Goal: Information Seeking & Learning: Learn about a topic

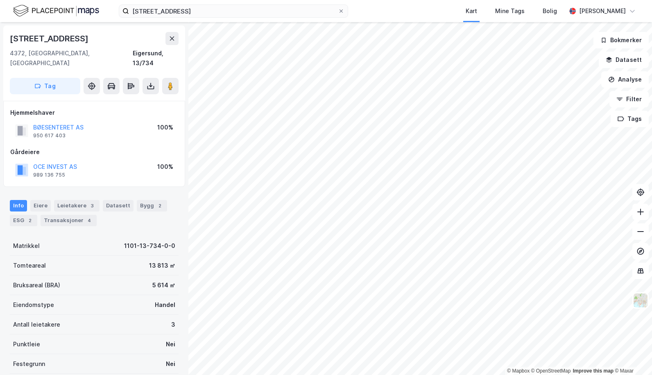
scroll to position [0, 0]
click at [217, 13] on input "[STREET_ADDRESS]" at bounding box center [233, 11] width 209 height 12
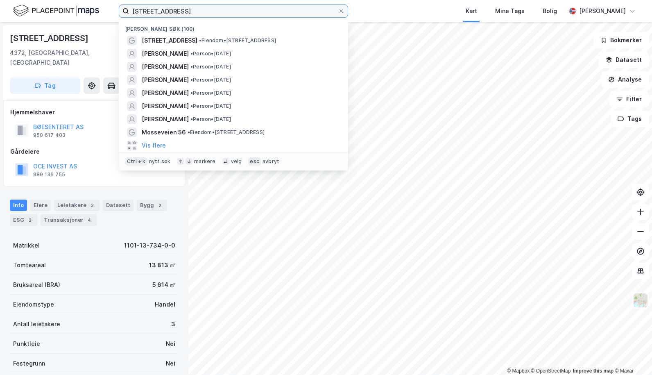
click at [217, 13] on input "[STREET_ADDRESS]" at bounding box center [233, 11] width 209 height 12
paste input "[PERSON_NAME]"
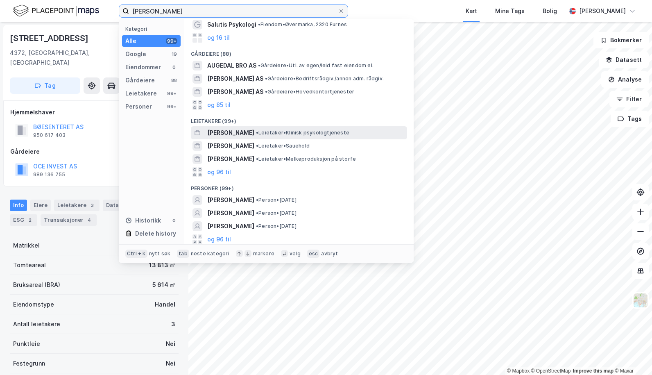
scroll to position [57, 0]
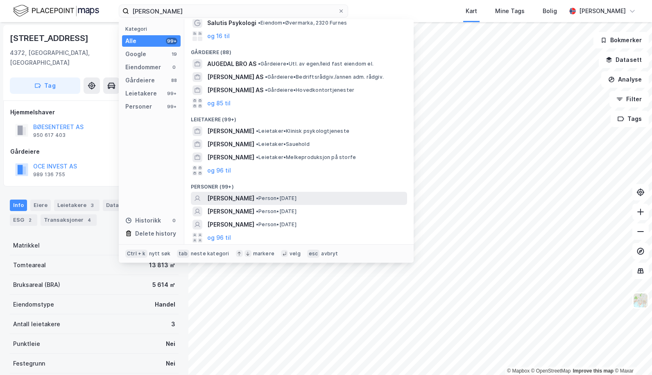
click at [252, 199] on span "[PERSON_NAME]" at bounding box center [230, 198] width 47 height 10
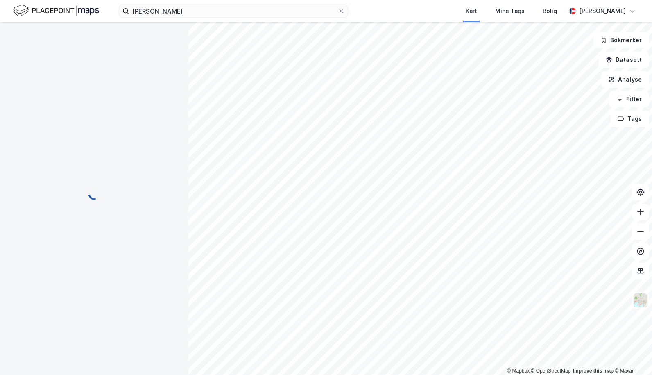
scroll to position [0, 0]
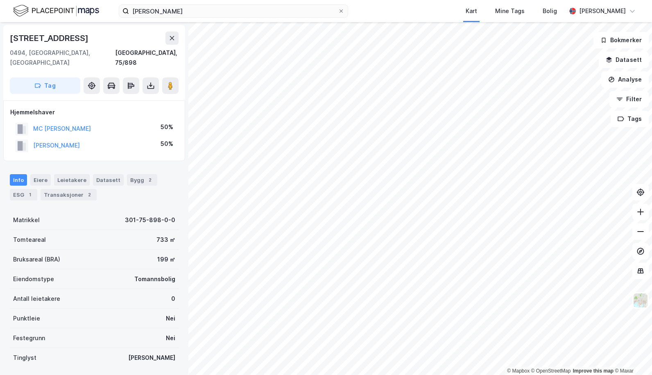
scroll to position [0, 0]
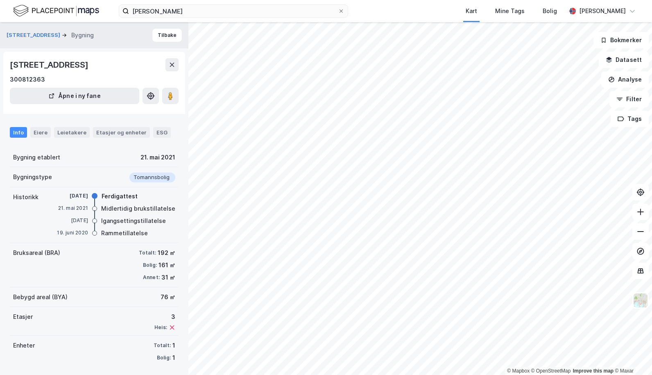
scroll to position [0, 0]
click at [38, 131] on div "Eiere" at bounding box center [40, 132] width 20 height 11
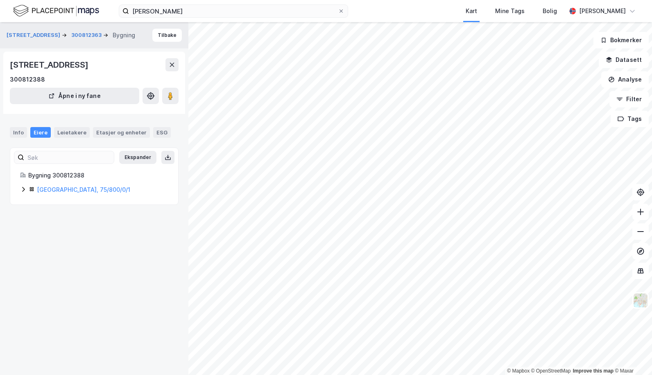
click at [23, 191] on icon at bounding box center [23, 189] width 2 height 5
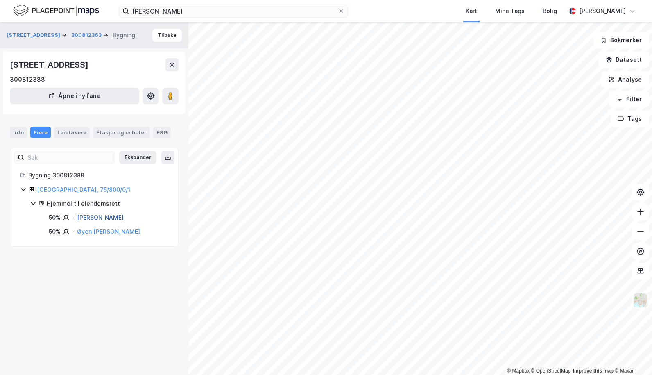
click at [94, 218] on link "[PERSON_NAME]" at bounding box center [100, 217] width 47 height 7
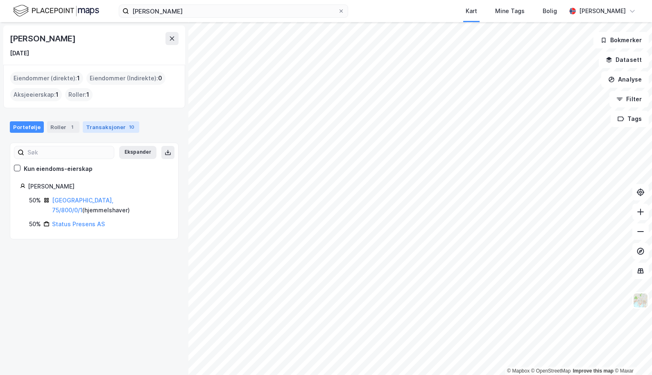
click at [107, 127] on div "Transaksjoner 10" at bounding box center [111, 126] width 57 height 11
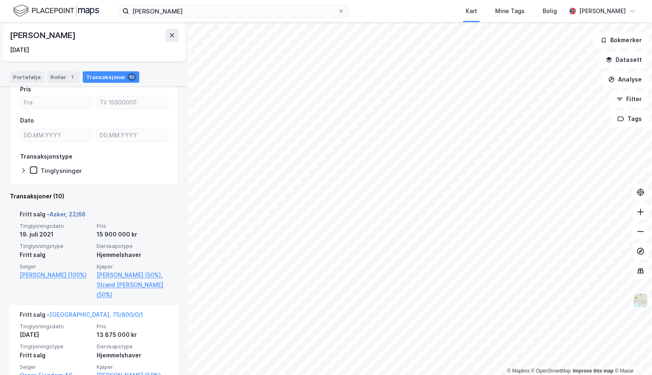
scroll to position [82, 0]
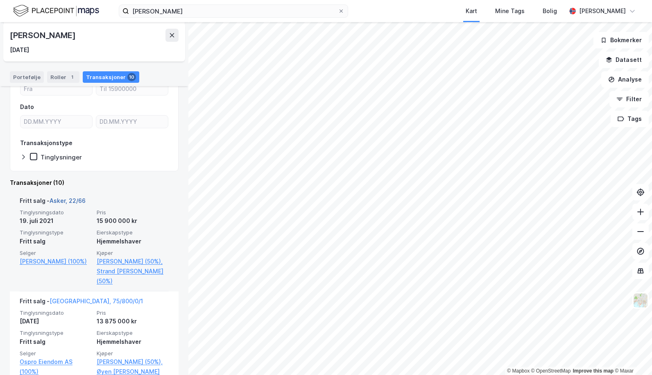
click at [64, 202] on link "Asker, 22/66" at bounding box center [68, 200] width 36 height 7
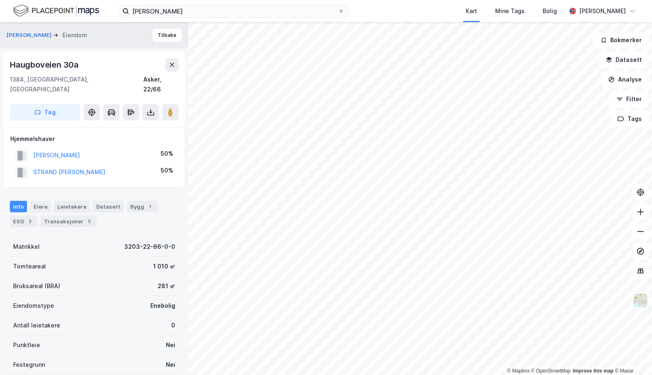
scroll to position [0, 0]
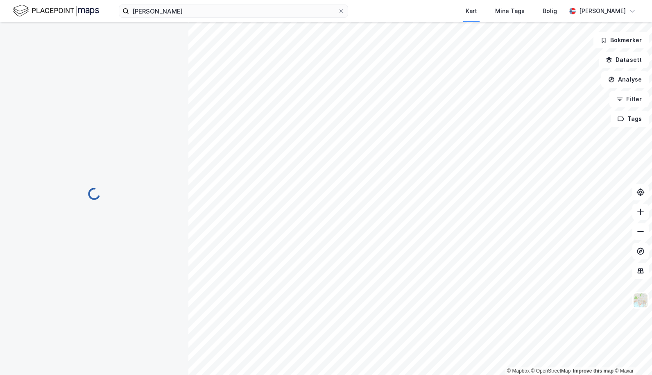
scroll to position [0, 0]
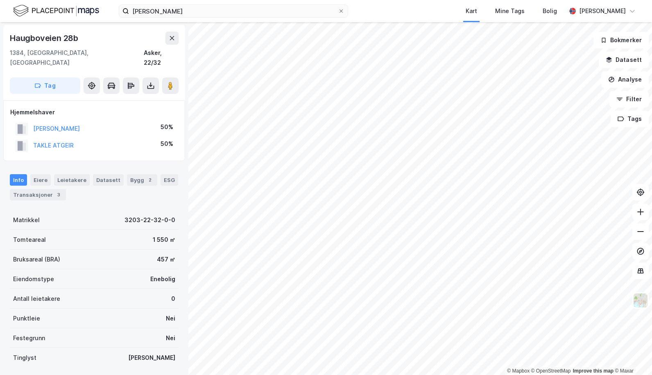
scroll to position [0, 0]
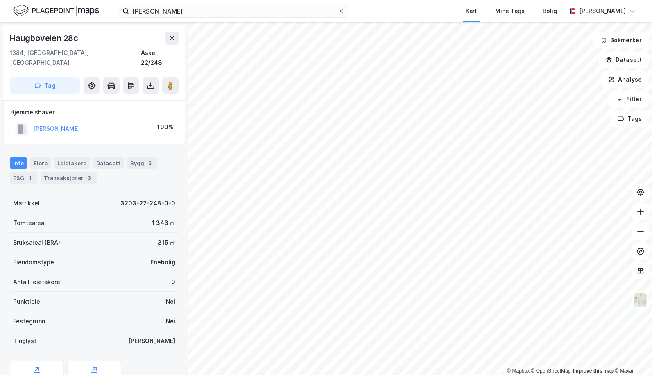
scroll to position [0, 0]
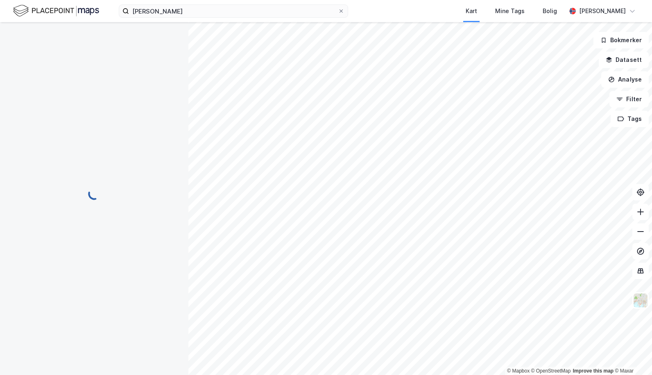
scroll to position [0, 0]
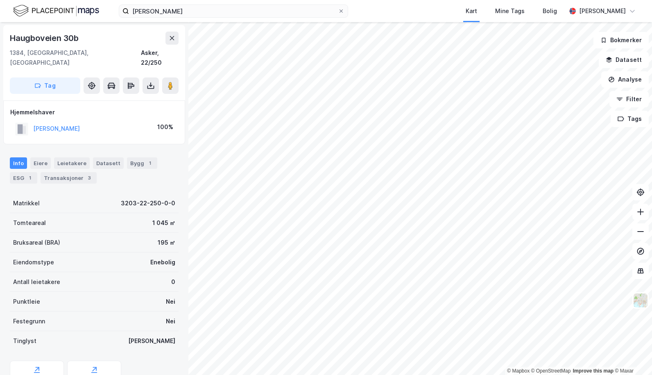
scroll to position [0, 0]
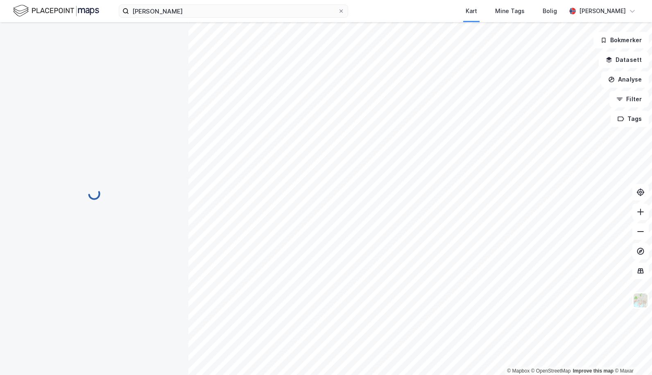
scroll to position [0, 0]
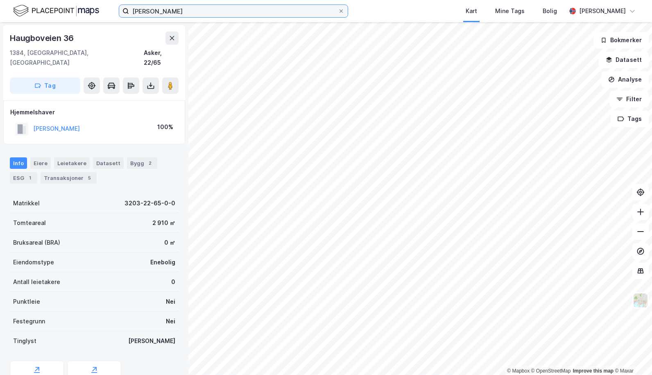
click at [139, 13] on input "[PERSON_NAME]" at bounding box center [233, 11] width 209 height 12
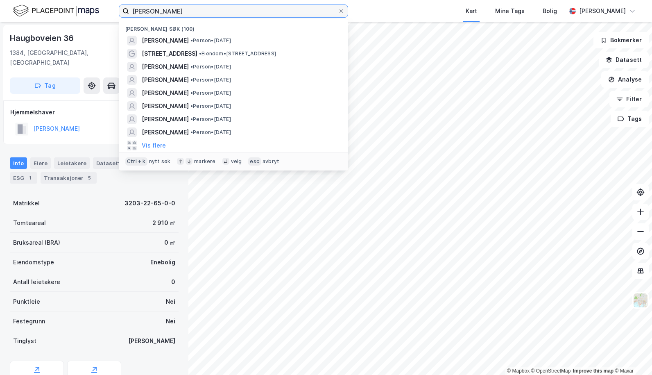
click at [139, 13] on input "[PERSON_NAME]" at bounding box center [233, 11] width 209 height 12
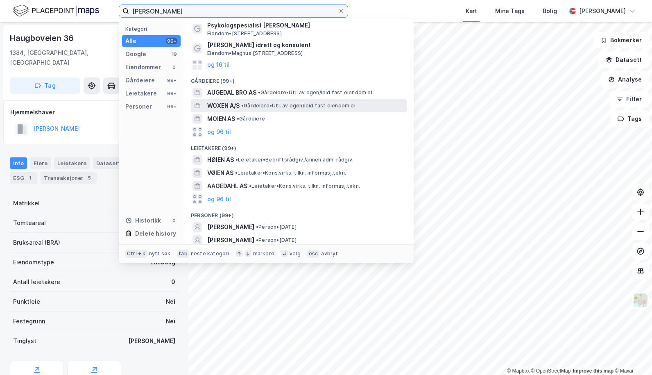
scroll to position [41, 0]
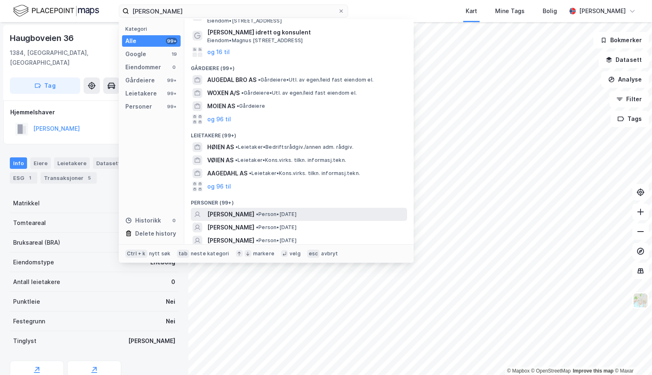
click at [228, 214] on span "[PERSON_NAME]" at bounding box center [230, 214] width 47 height 10
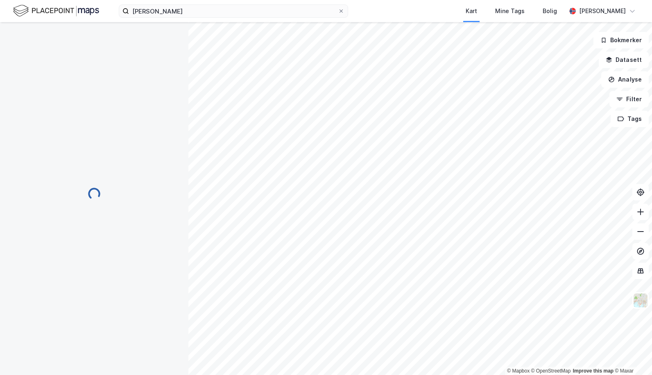
scroll to position [0, 0]
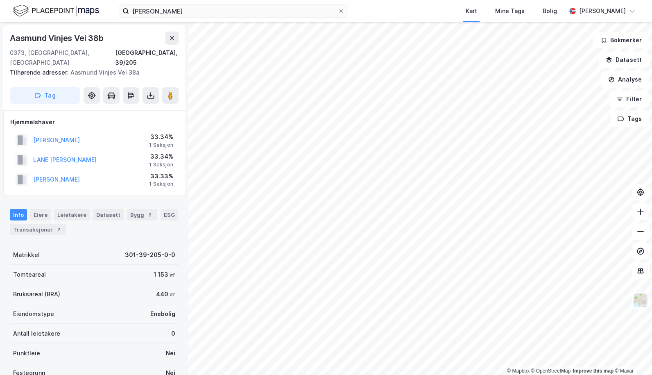
scroll to position [0, 0]
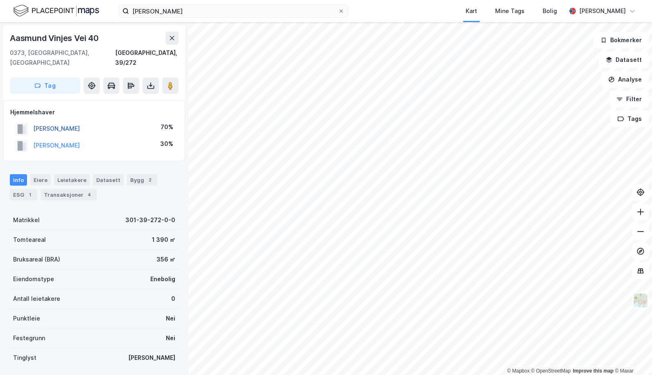
click at [0, 0] on button "[PERSON_NAME]" at bounding box center [0, 0] width 0 height 0
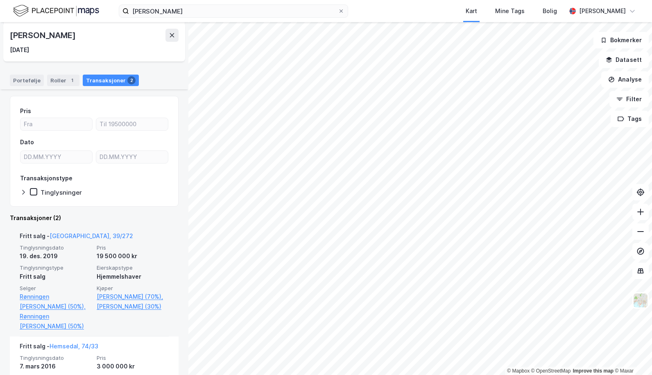
scroll to position [82, 0]
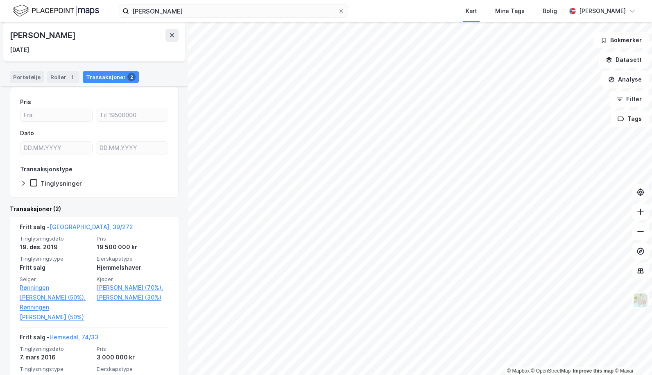
drag, startPoint x: 81, startPoint y: 38, endPoint x: 11, endPoint y: 39, distance: 69.3
click at [11, 39] on div "[PERSON_NAME]" at bounding box center [94, 35] width 169 height 13
copy div "[PERSON_NAME]"
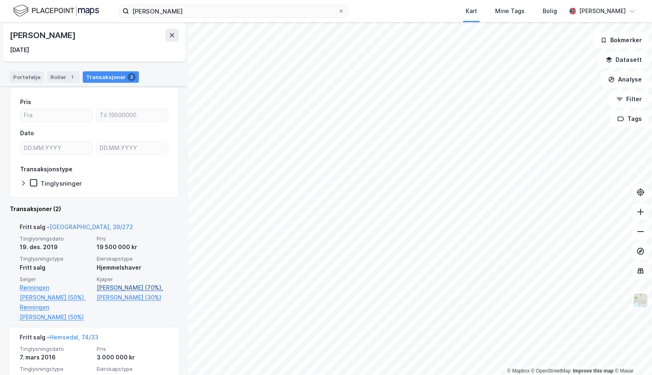
click at [111, 285] on link "[PERSON_NAME] (70%)," at bounding box center [133, 288] width 72 height 10
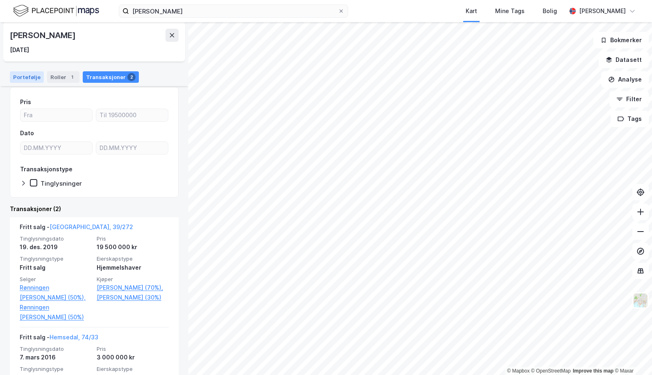
click at [24, 76] on div "Portefølje" at bounding box center [27, 76] width 34 height 11
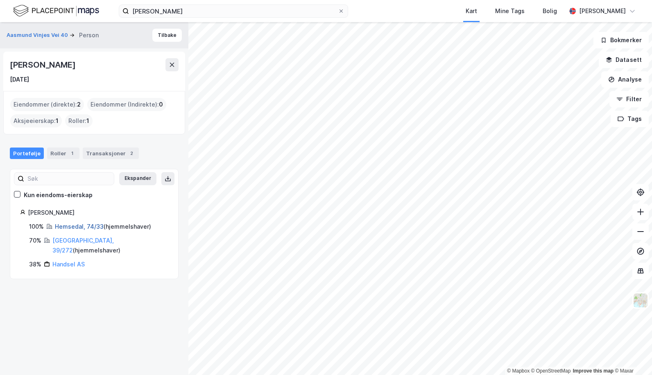
click at [68, 227] on link "Hemsedal, 74/33" at bounding box center [79, 226] width 49 height 7
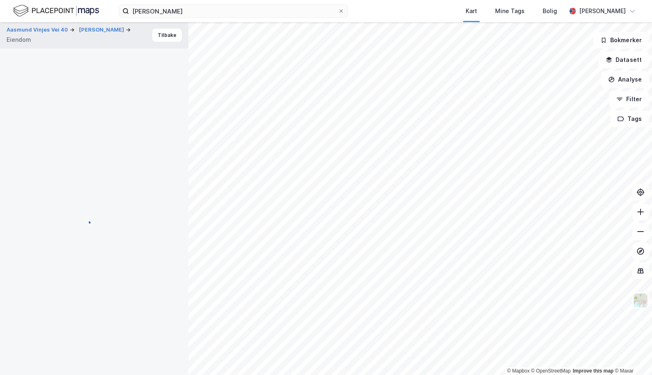
scroll to position [0, 0]
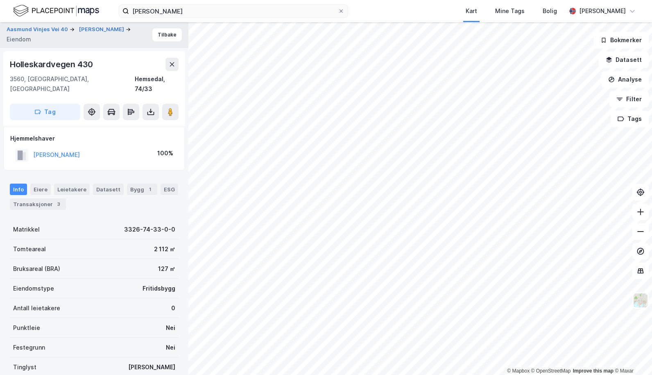
scroll to position [0, 0]
click at [68, 150] on div "[PERSON_NAME]" at bounding box center [56, 155] width 47 height 10
click at [0, 0] on button "[PERSON_NAME]" at bounding box center [0, 0] width 0 height 0
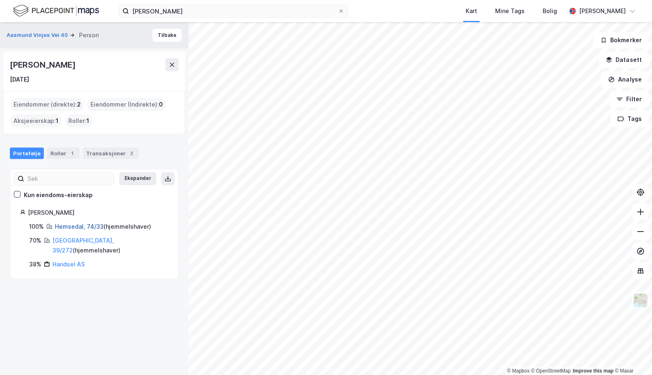
click at [66, 223] on link "Hemsedal, 74/33" at bounding box center [79, 226] width 49 height 7
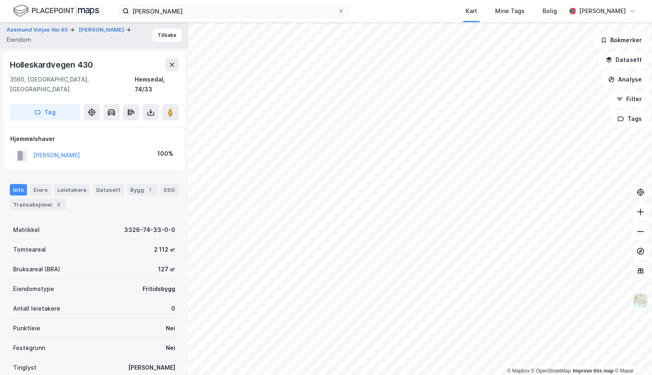
scroll to position [0, 0]
click at [34, 198] on div "Transaksjoner 3" at bounding box center [38, 203] width 56 height 11
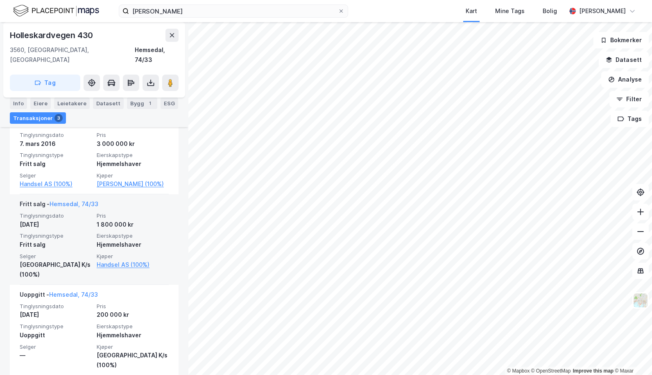
scroll to position [209, 0]
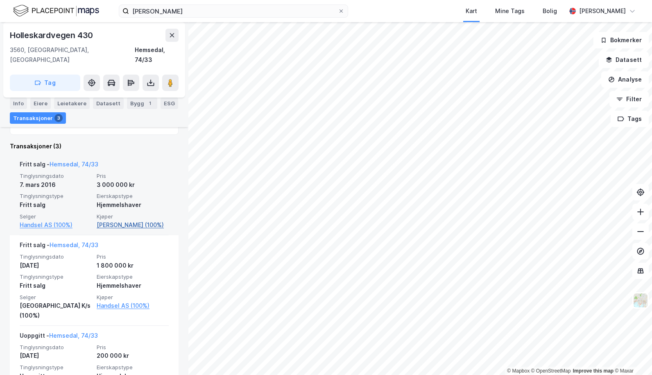
click at [114, 220] on link "[PERSON_NAME] (100%)" at bounding box center [133, 225] width 72 height 10
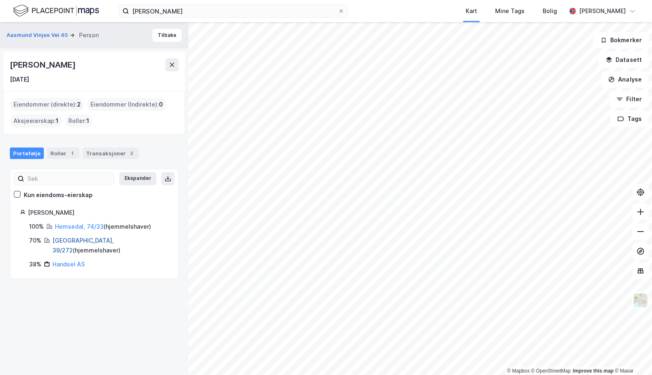
click at [62, 239] on link "[GEOGRAPHIC_DATA], 39/272" at bounding box center [82, 245] width 61 height 17
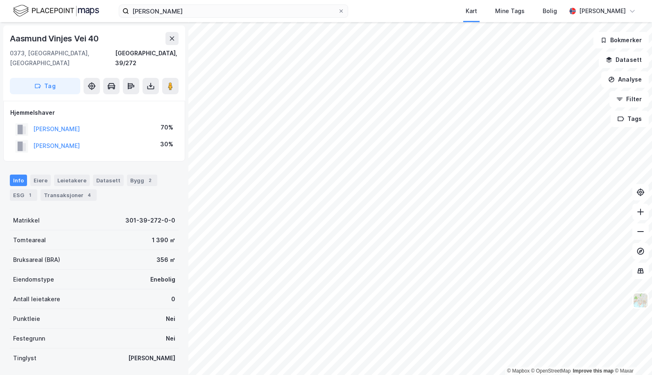
scroll to position [79, 0]
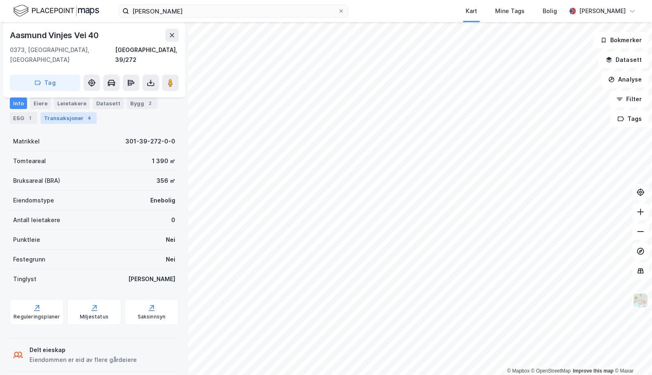
click at [61, 119] on div "Transaksjoner 4" at bounding box center [69, 117] width 56 height 11
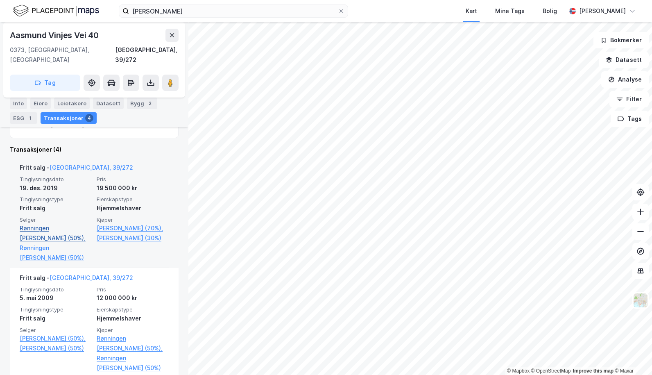
scroll to position [164, 0]
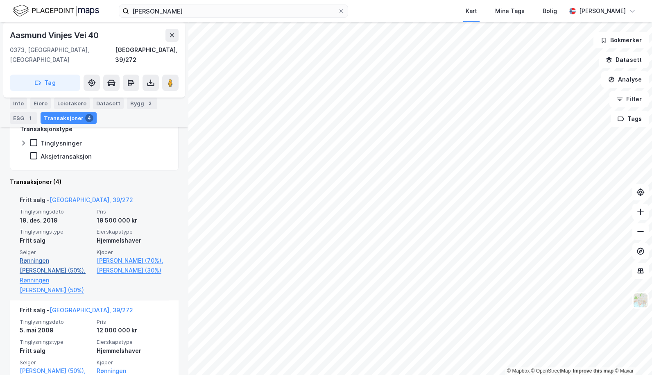
click at [39, 256] on link "Rønningen [PERSON_NAME] (50%)," at bounding box center [56, 266] width 72 height 20
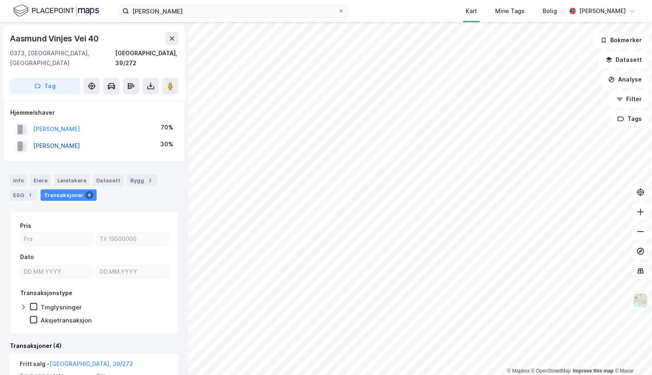
click at [0, 0] on button "[PERSON_NAME]" at bounding box center [0, 0] width 0 height 0
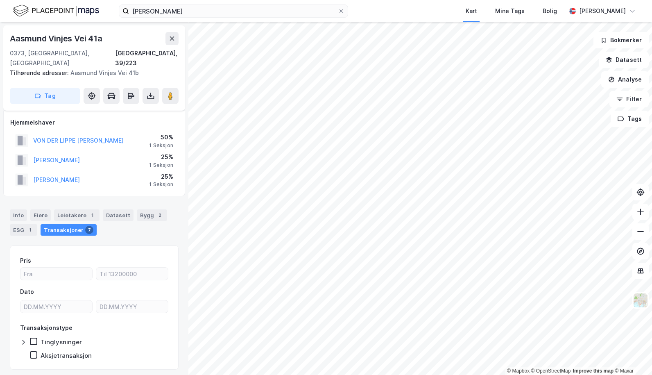
scroll to position [14, 0]
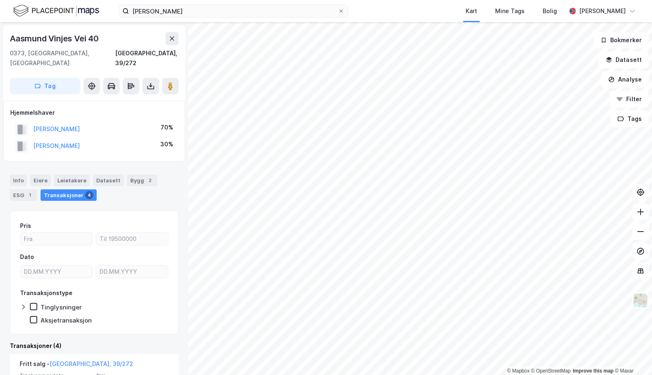
drag, startPoint x: 104, startPoint y: 137, endPoint x: 33, endPoint y: 141, distance: 71.4
click at [33, 141] on div "[PERSON_NAME] 30%" at bounding box center [94, 146] width 168 height 17
copy button "[PERSON_NAME]"
click at [168, 11] on input "[PERSON_NAME]" at bounding box center [233, 11] width 209 height 12
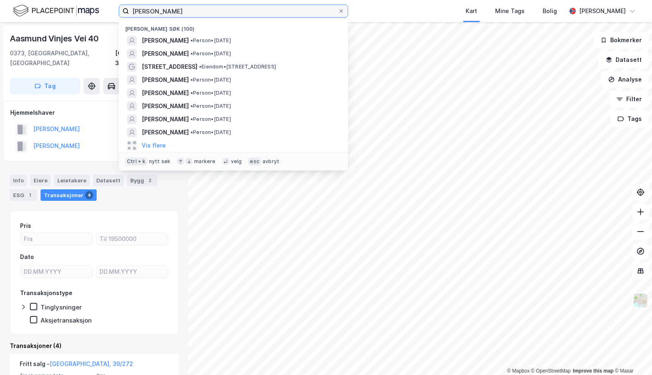
click at [168, 11] on input "[PERSON_NAME]" at bounding box center [233, 11] width 209 height 12
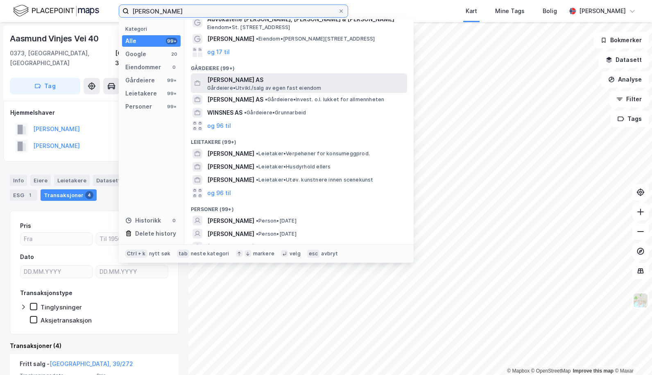
scroll to position [63, 0]
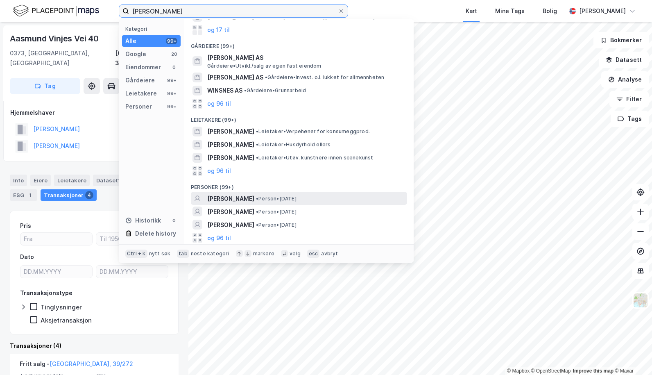
type input "[PERSON_NAME]"
click at [232, 199] on span "[PERSON_NAME]" at bounding box center [230, 199] width 47 height 10
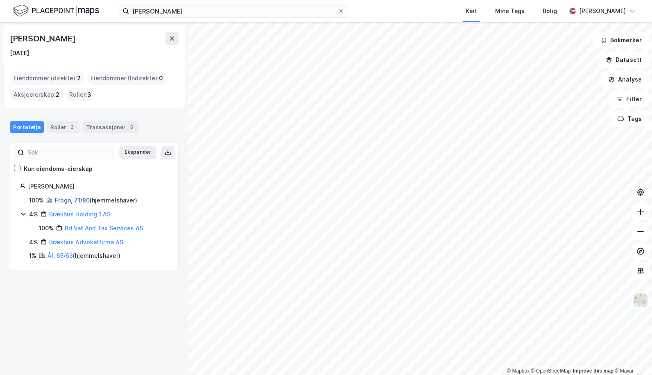
click at [61, 200] on link "Frogn, 71/80" at bounding box center [72, 200] width 35 height 7
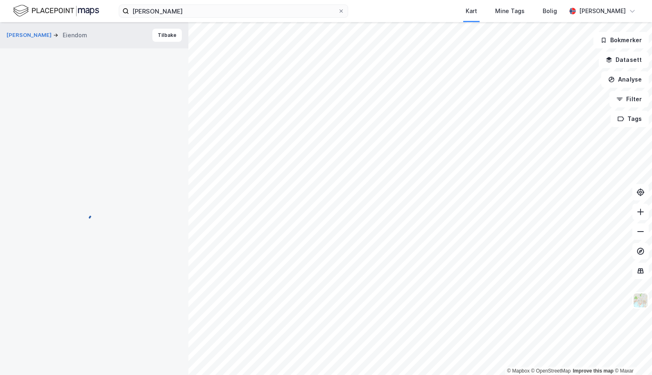
scroll to position [14, 0]
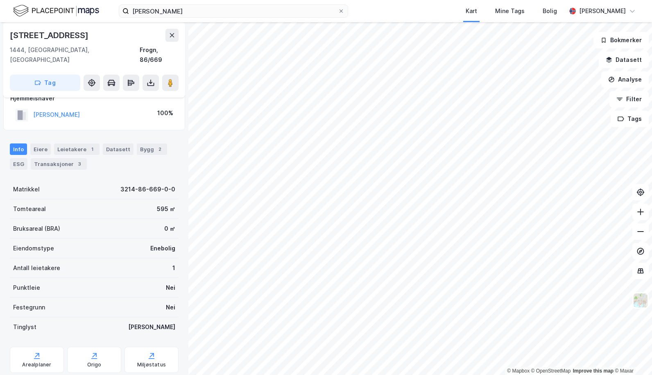
scroll to position [14, 0]
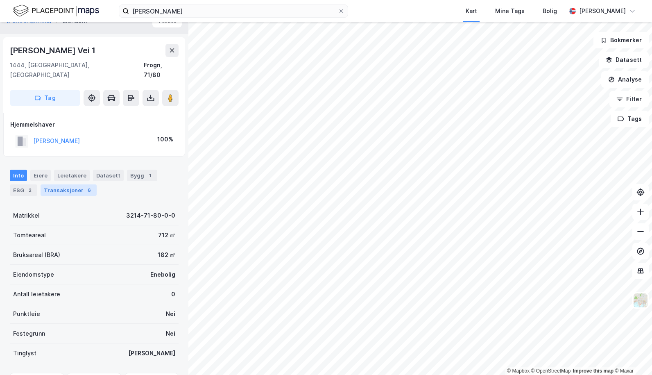
click at [64, 184] on div "Transaksjoner 6" at bounding box center [69, 189] width 56 height 11
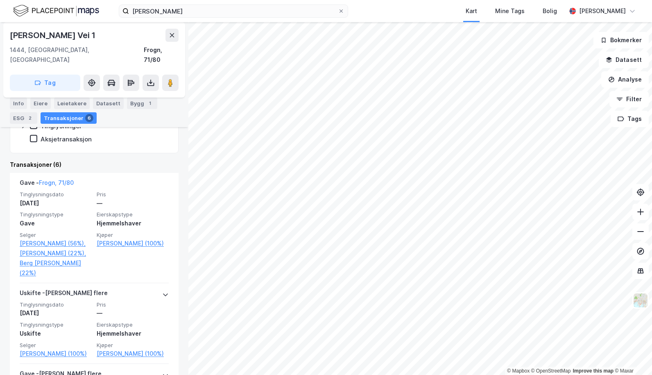
scroll to position [205, 0]
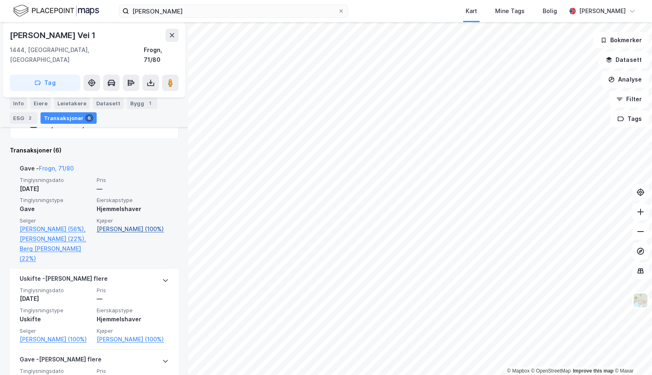
click at [107, 224] on link "[PERSON_NAME] (100%)" at bounding box center [133, 229] width 72 height 10
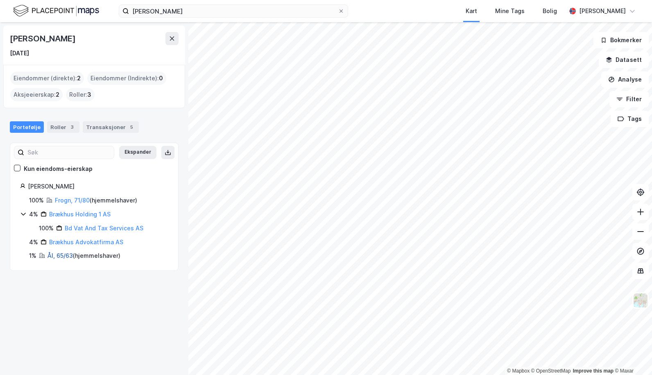
click at [52, 254] on link "Ål, 65/63" at bounding box center [60, 255] width 25 height 7
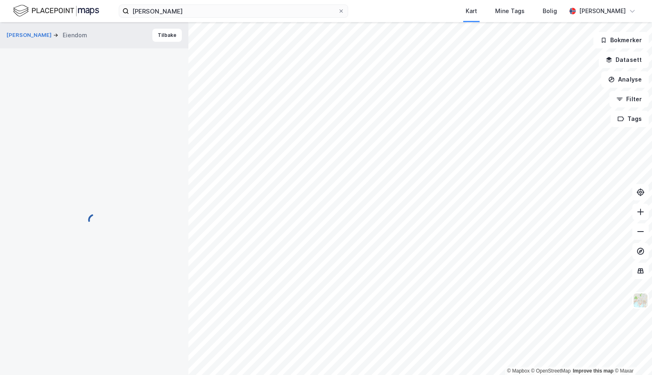
scroll to position [105, 0]
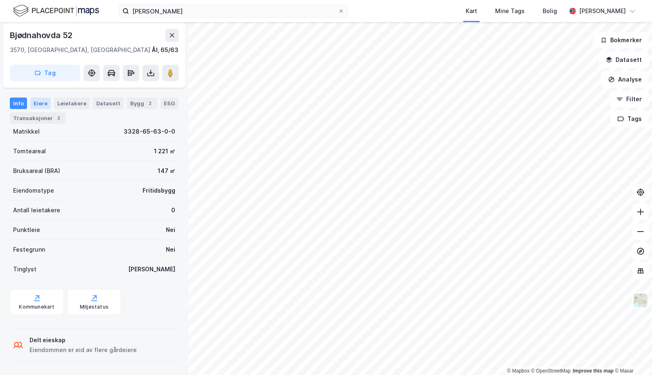
click at [41, 107] on div "Eiere" at bounding box center [40, 103] width 20 height 11
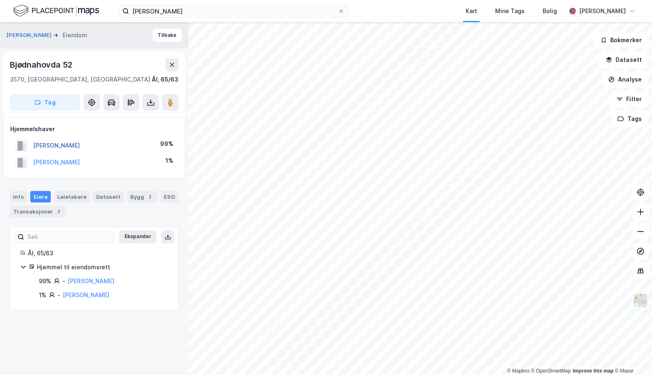
click at [0, 0] on button "[PERSON_NAME]" at bounding box center [0, 0] width 0 height 0
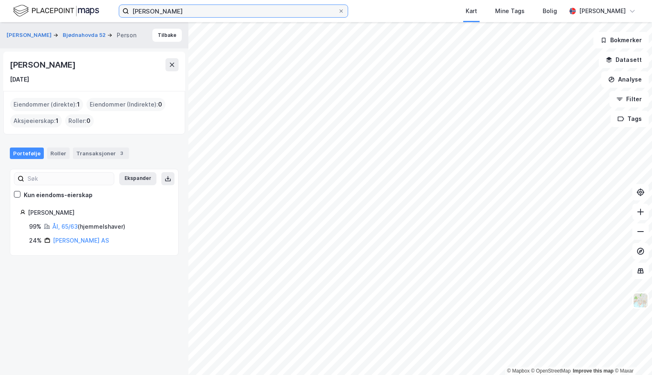
click at [220, 10] on input "[PERSON_NAME]" at bounding box center [233, 11] width 209 height 12
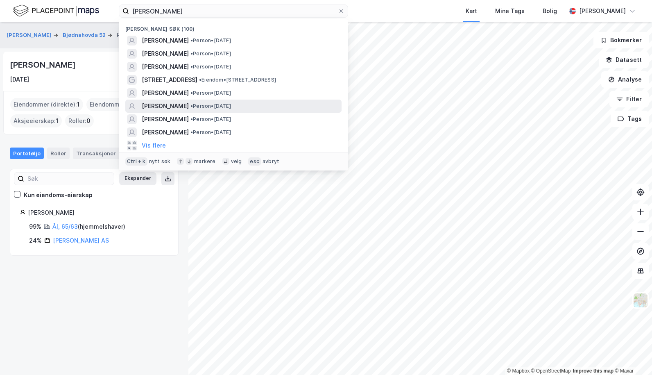
click at [166, 105] on span "[PERSON_NAME]" at bounding box center [165, 106] width 47 height 10
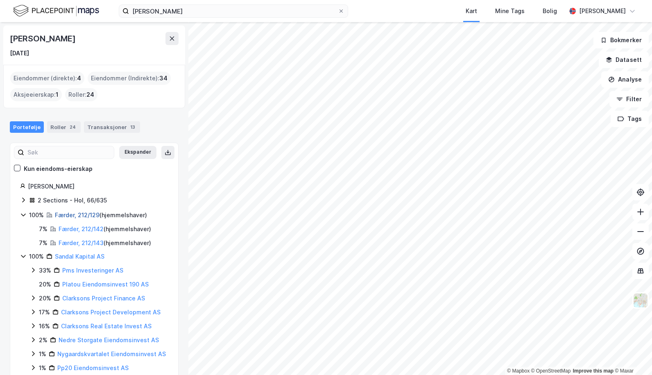
click at [58, 216] on link "Færder, 212/129" at bounding box center [77, 214] width 45 height 7
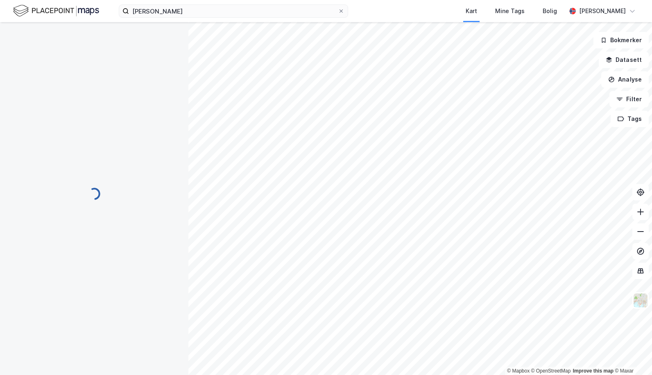
scroll to position [55, 0]
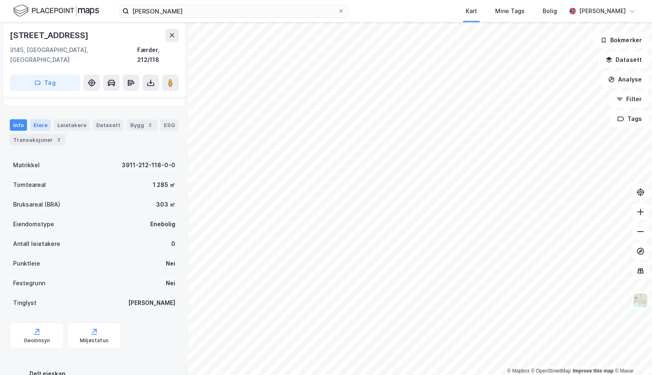
click at [30, 119] on div "Eiere" at bounding box center [40, 124] width 20 height 11
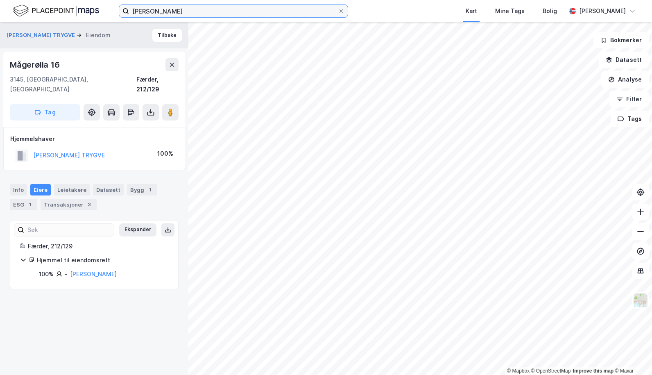
click at [223, 10] on input "[PERSON_NAME]" at bounding box center [233, 11] width 209 height 12
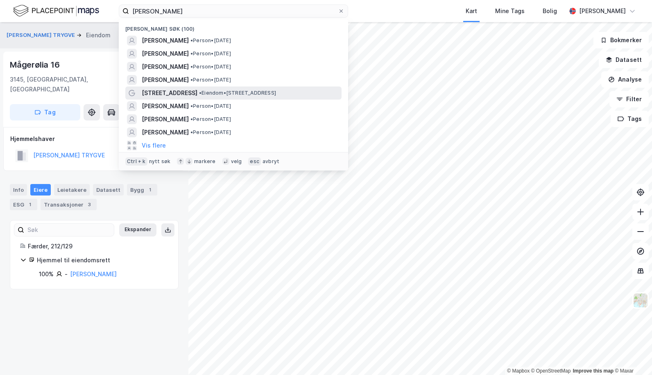
click at [176, 91] on span "[STREET_ADDRESS]" at bounding box center [170, 93] width 56 height 10
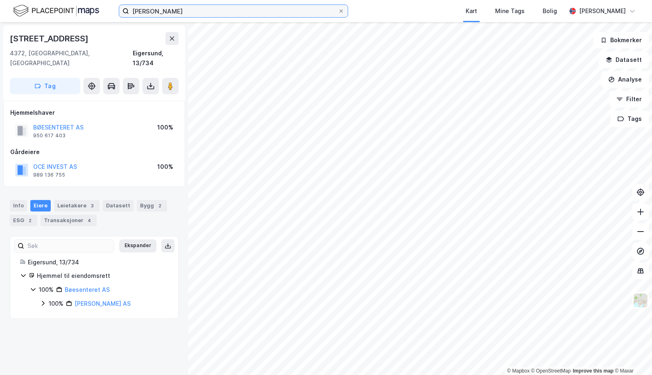
click at [205, 16] on input "[PERSON_NAME]" at bounding box center [233, 11] width 209 height 12
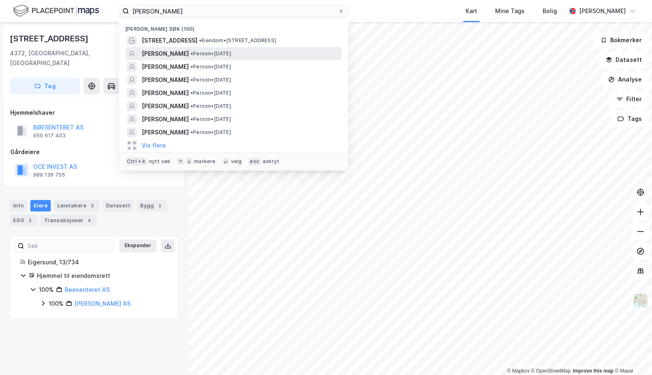
click at [182, 50] on span "[PERSON_NAME]" at bounding box center [165, 54] width 47 height 10
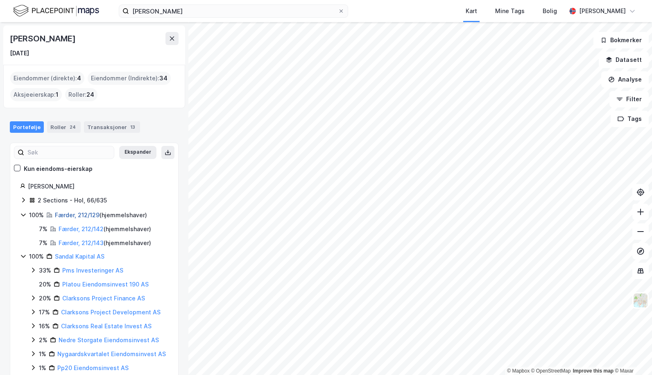
click at [63, 214] on link "Færder, 212/129" at bounding box center [77, 214] width 45 height 7
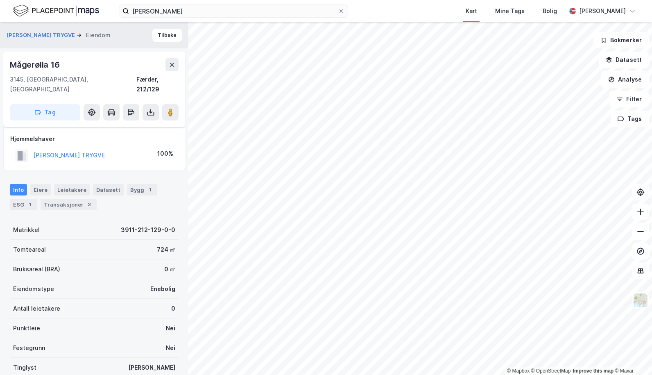
scroll to position [55, 0]
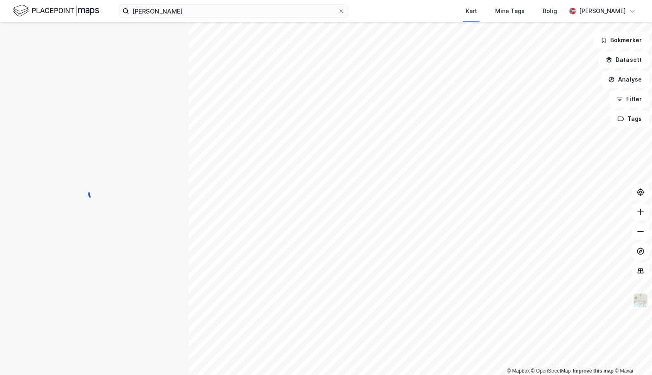
scroll to position [29, 0]
